Goal: Check status: Check status

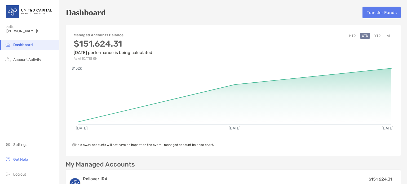
click at [397, 64] on div "Dashboard Transfer Funds Managed Accounts Balance $151,624.31 [DATE] performanc…" at bounding box center [233, 103] width 348 height 206
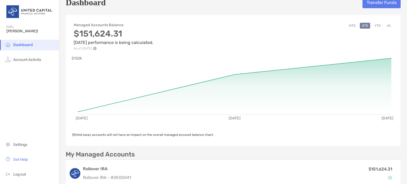
scroll to position [10, 0]
click at [373, 27] on button "YTD" at bounding box center [377, 26] width 10 height 6
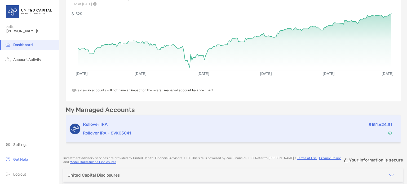
scroll to position [55, 0]
click at [105, 125] on h3 "Rollover IRA" at bounding box center [188, 124] width 210 height 6
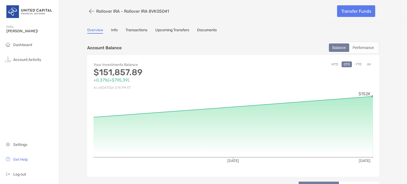
click at [357, 63] on button "YTD" at bounding box center [358, 64] width 10 height 6
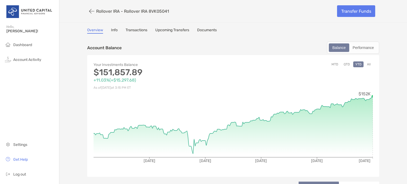
click at [333, 63] on button "MTD" at bounding box center [334, 64] width 11 height 6
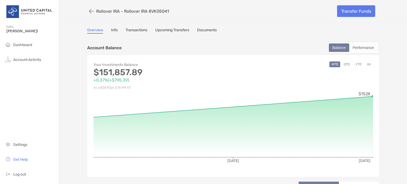
click at [367, 63] on button "All" at bounding box center [369, 64] width 8 height 6
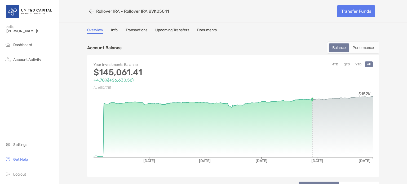
click at [367, 63] on button "All" at bounding box center [369, 64] width 8 height 6
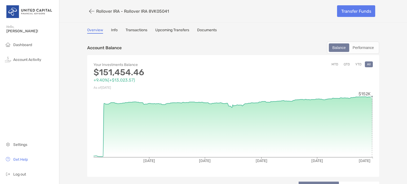
click at [356, 63] on button "YTD" at bounding box center [358, 64] width 10 height 6
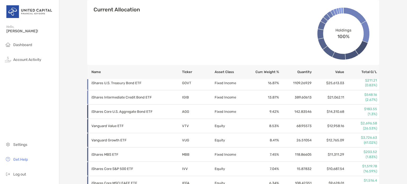
scroll to position [203, 0]
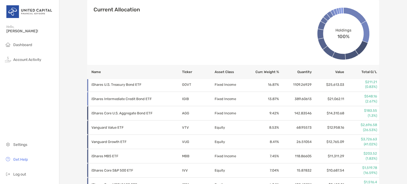
click at [381, 96] on div "Overview Info Transactions Upcoming Transfers Documents Account Balance Balance…" at bounding box center [233, 132] width 303 height 615
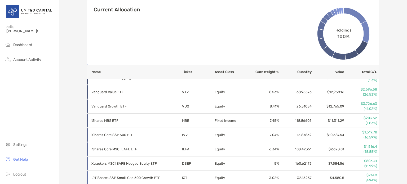
scroll to position [183, 0]
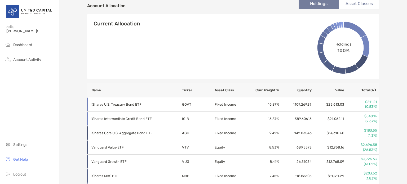
drag, startPoint x: 386, startPoint y: 103, endPoint x: 388, endPoint y: 107, distance: 4.2
click at [388, 107] on div "Rollover IRA - Rollover IRA 8VK05041 Transfer Funds Overview Info Transactions …" at bounding box center [233, 138] width 348 height 643
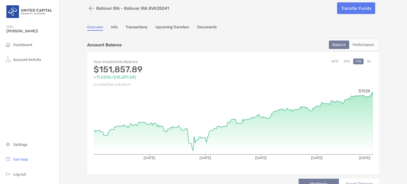
scroll to position [0, 0]
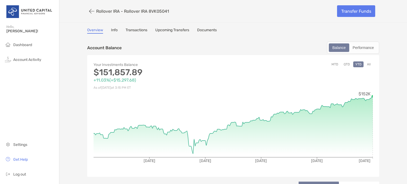
drag, startPoint x: 393, startPoint y: 8, endPoint x: 400, endPoint y: -27, distance: 35.7
click at [400, 0] on html "Account Details Hello, [PERSON_NAME]! Dashboard Account Activity Settings Get H…" at bounding box center [203, 92] width 407 height 184
click at [19, 175] on span "Log out" at bounding box center [19, 174] width 13 height 5
